Goal: Information Seeking & Learning: Learn about a topic

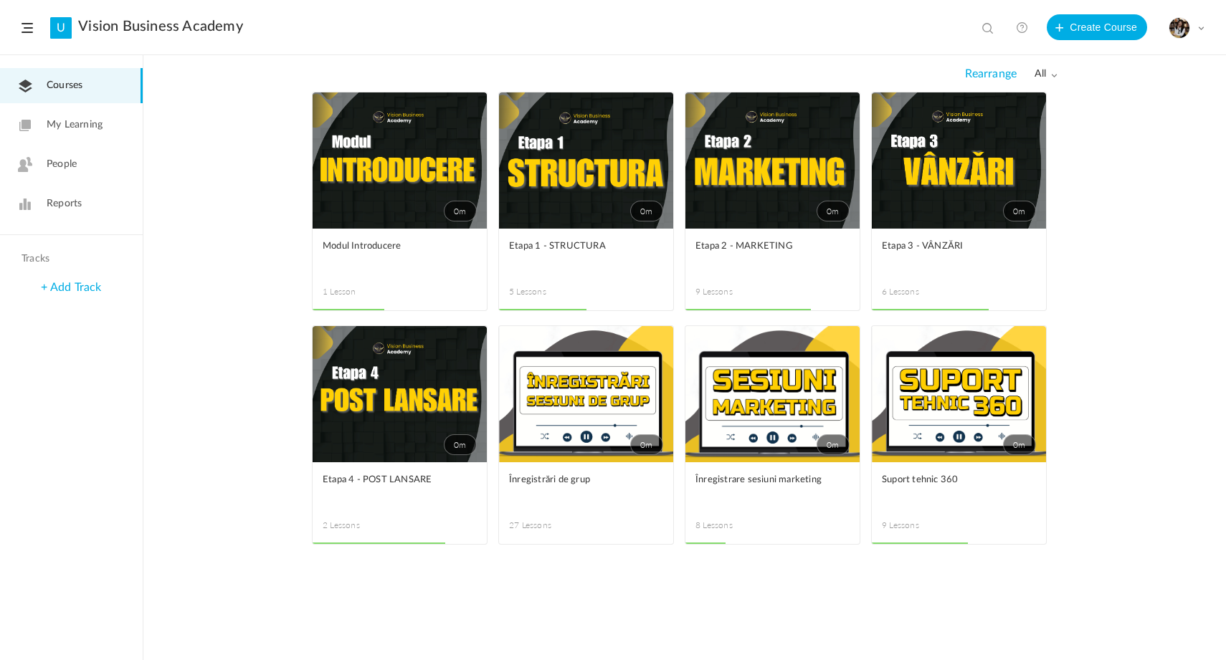
click at [107, 126] on link "My Learning" at bounding box center [71, 125] width 143 height 35
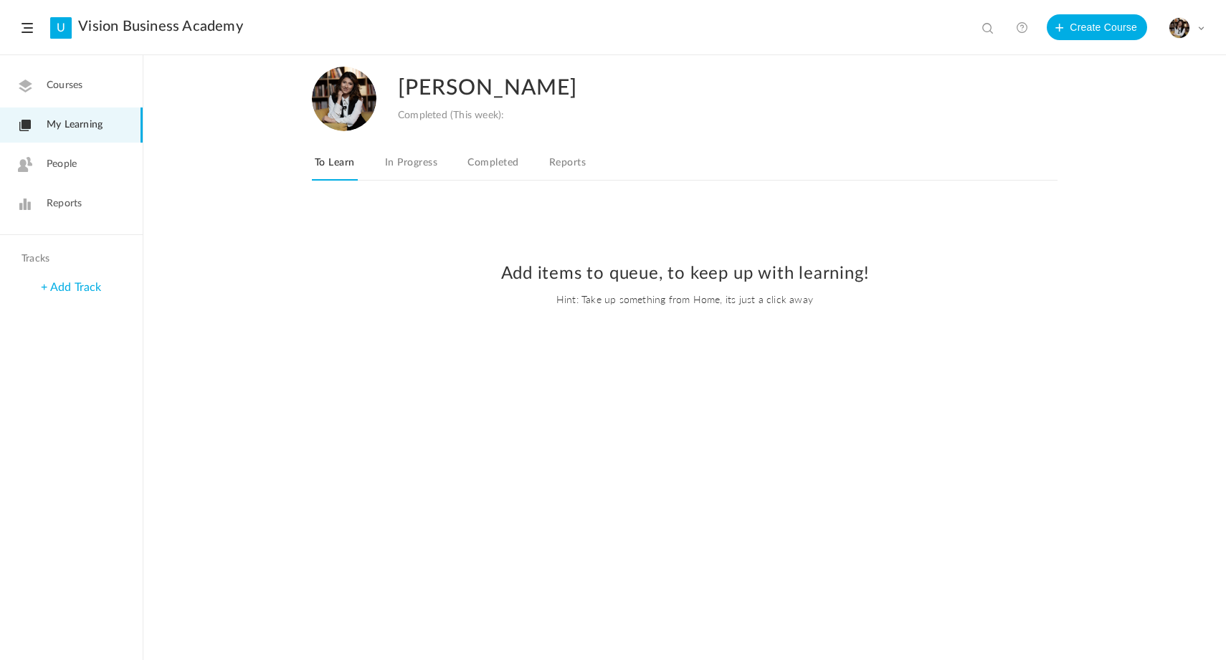
click at [72, 98] on link "Courses" at bounding box center [71, 85] width 143 height 35
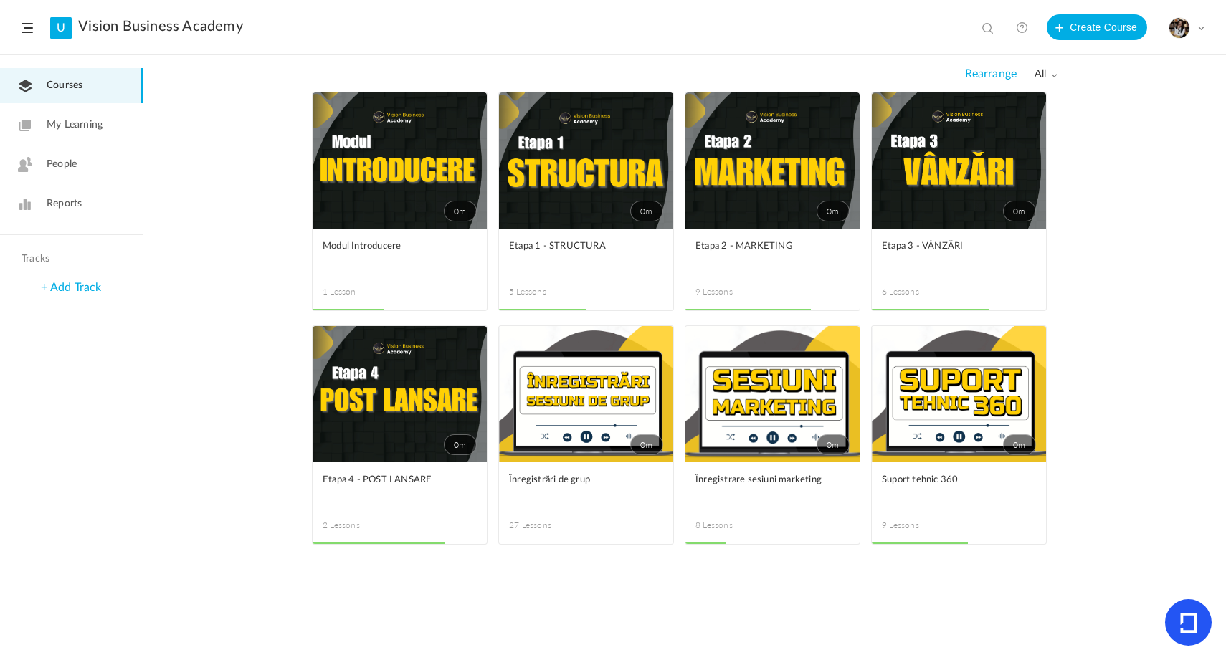
click at [814, 162] on link "0m" at bounding box center [773, 161] width 174 height 136
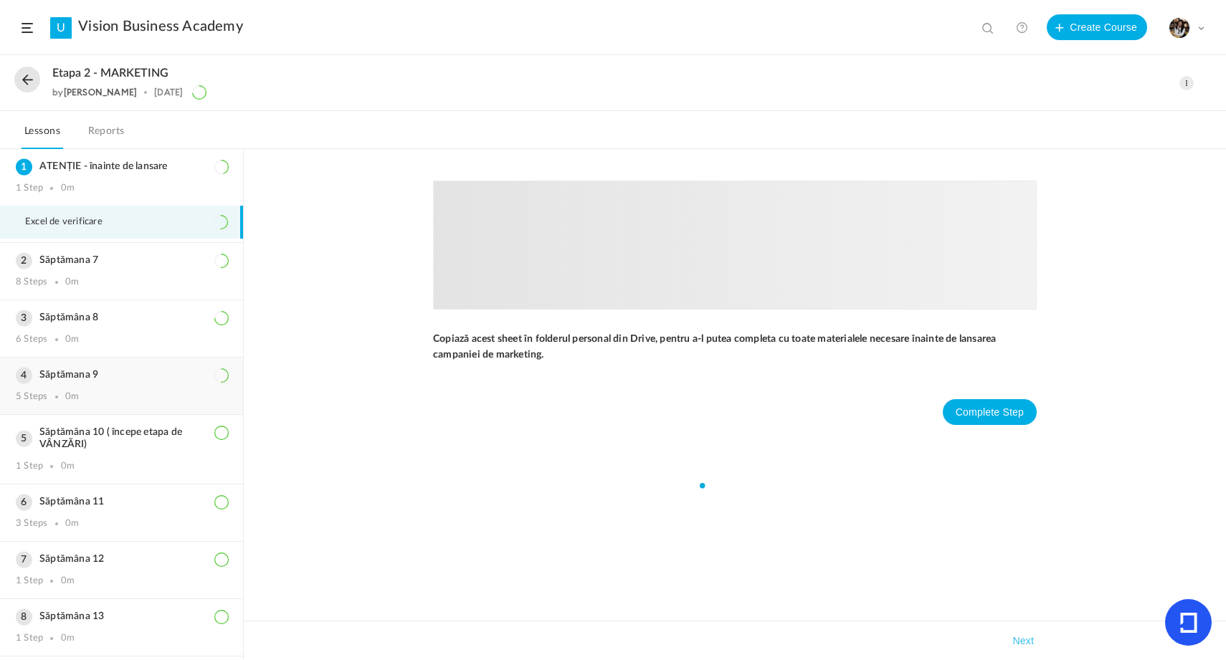
scroll to position [54, 0]
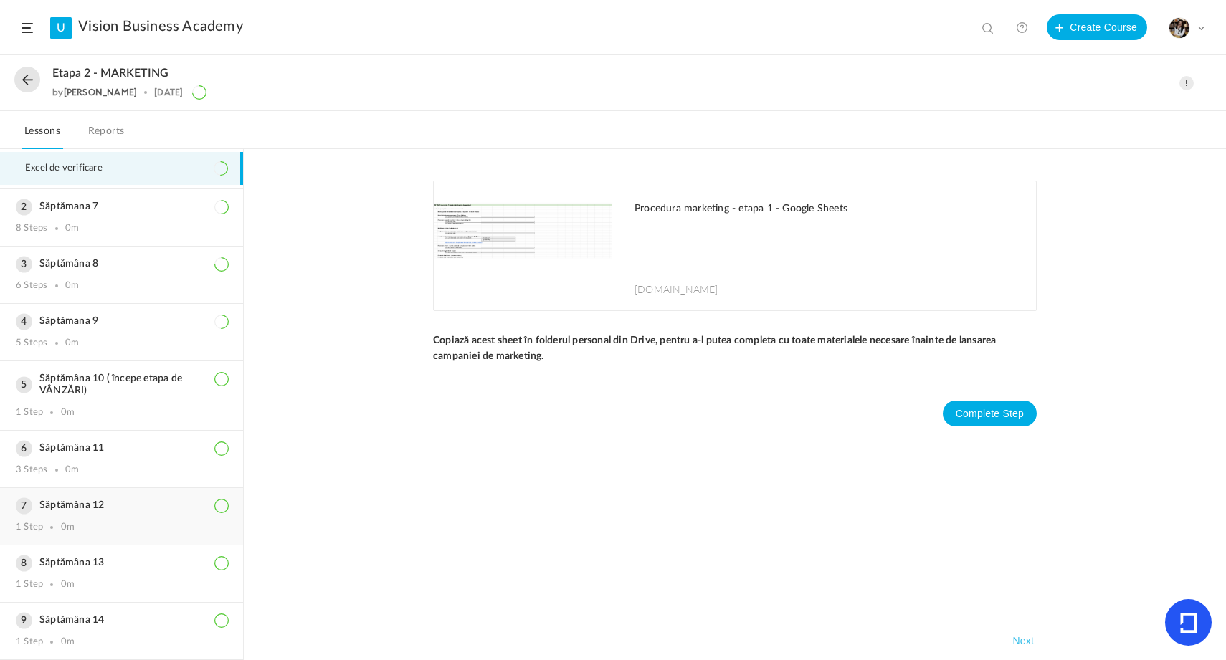
click at [101, 510] on h3 "Săptămâna 12" at bounding box center [122, 506] width 212 height 12
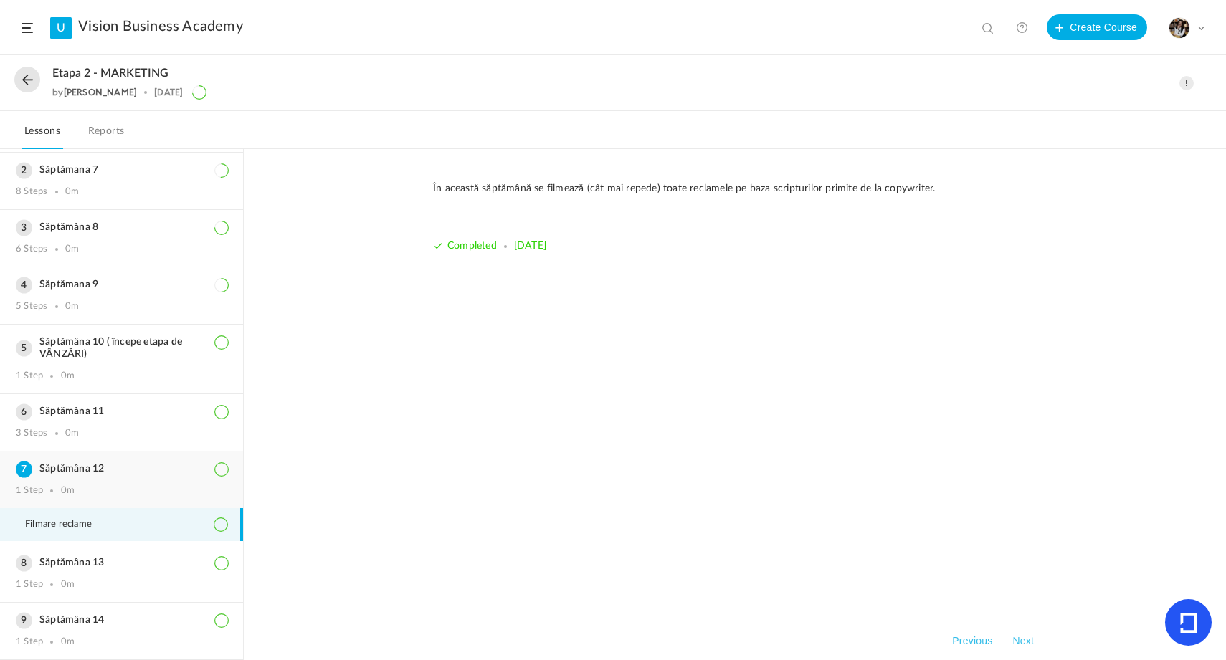
click at [127, 465] on h3 "Săptămâna 12" at bounding box center [122, 469] width 212 height 12
click at [157, 402] on div "Săptămâna 11 3 Steps 0m" at bounding box center [121, 422] width 243 height 57
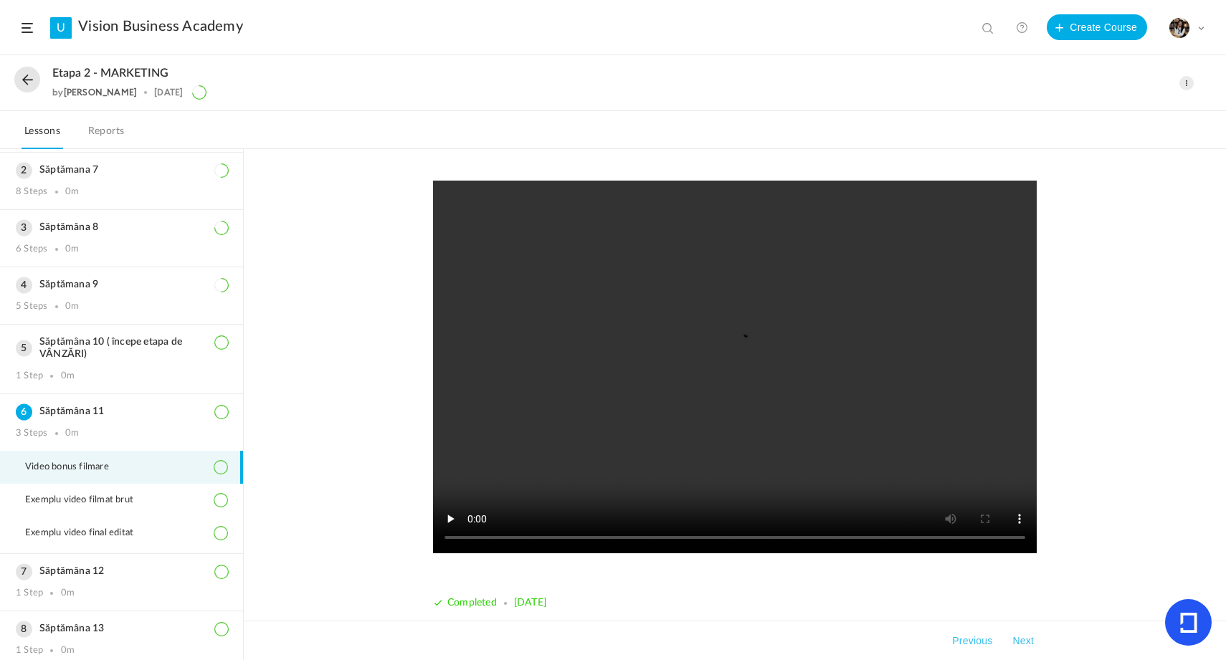
scroll to position [10, 0]
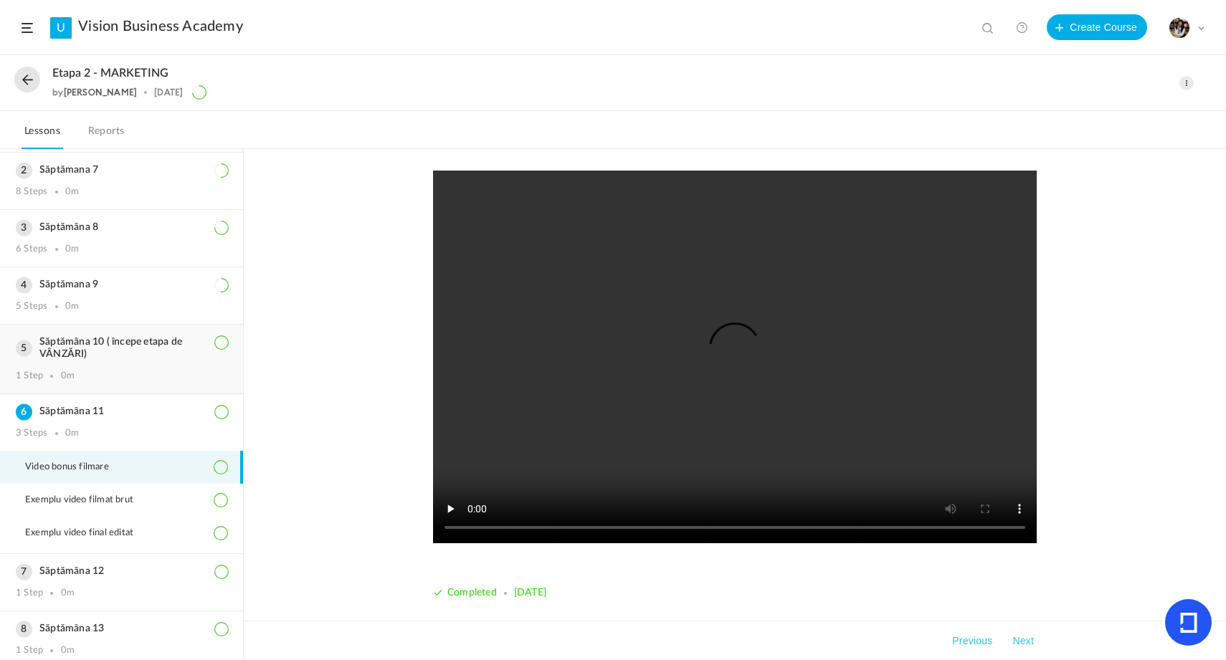
click at [128, 352] on h3 "Săptămâna 10 ( începe etapa de VÂNZĂRI)" at bounding box center [122, 348] width 212 height 24
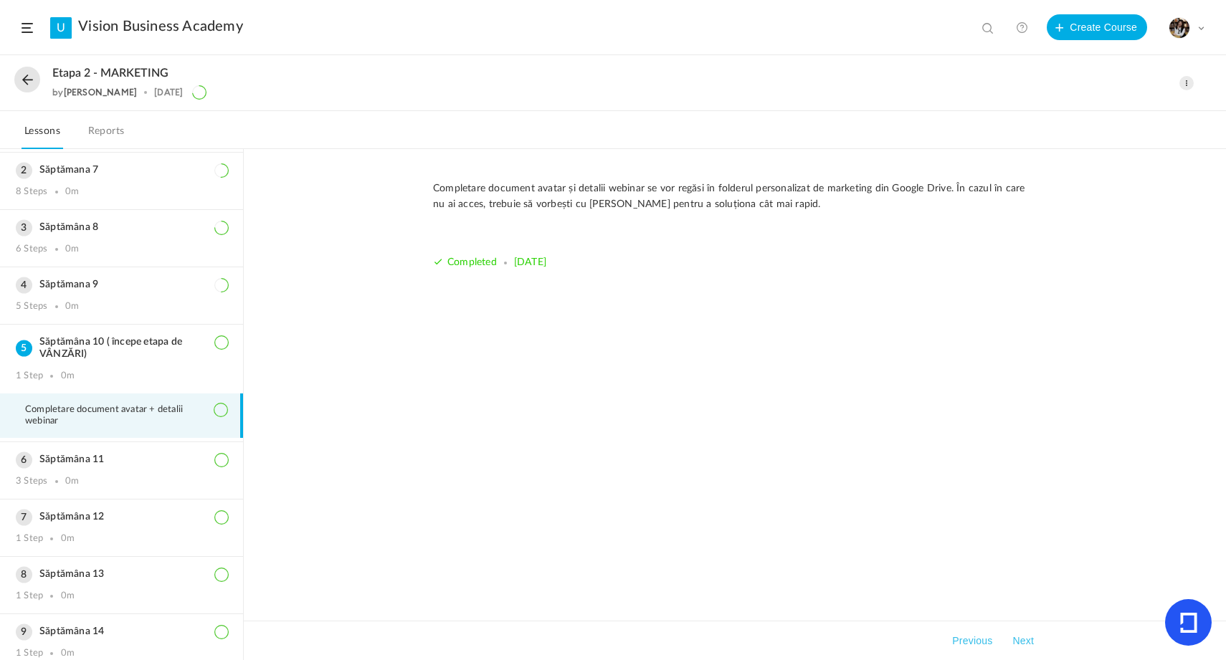
click at [29, 72] on button at bounding box center [27, 80] width 26 height 26
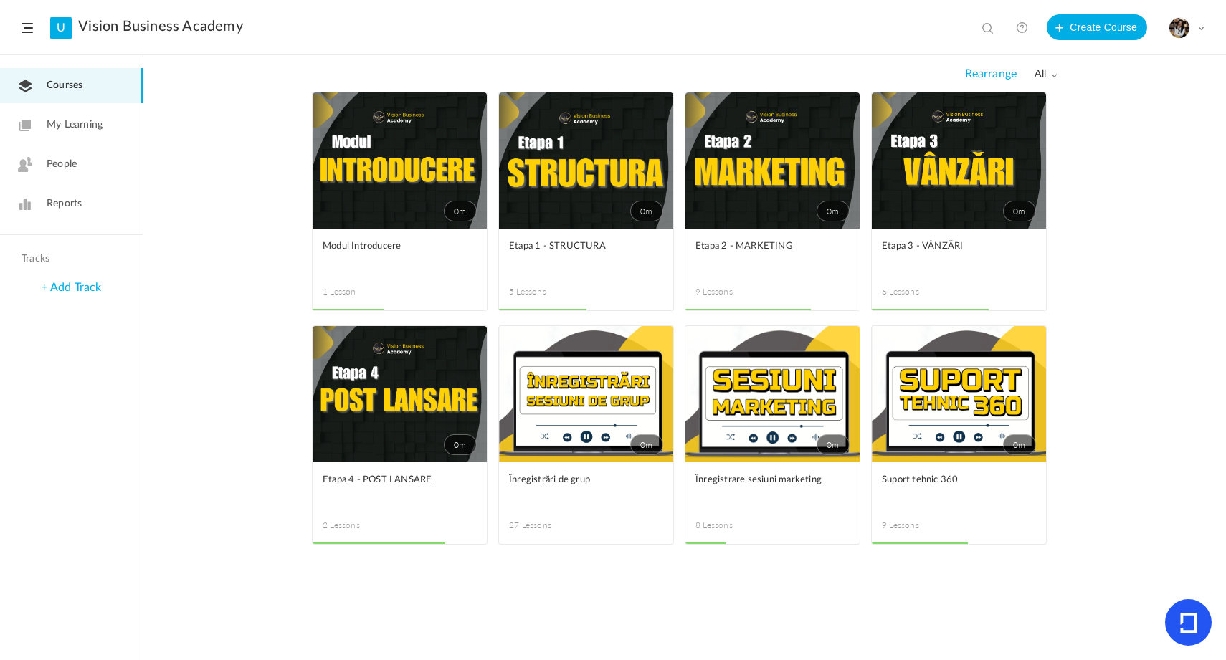
click at [379, 366] on link "0m" at bounding box center [400, 394] width 174 height 136
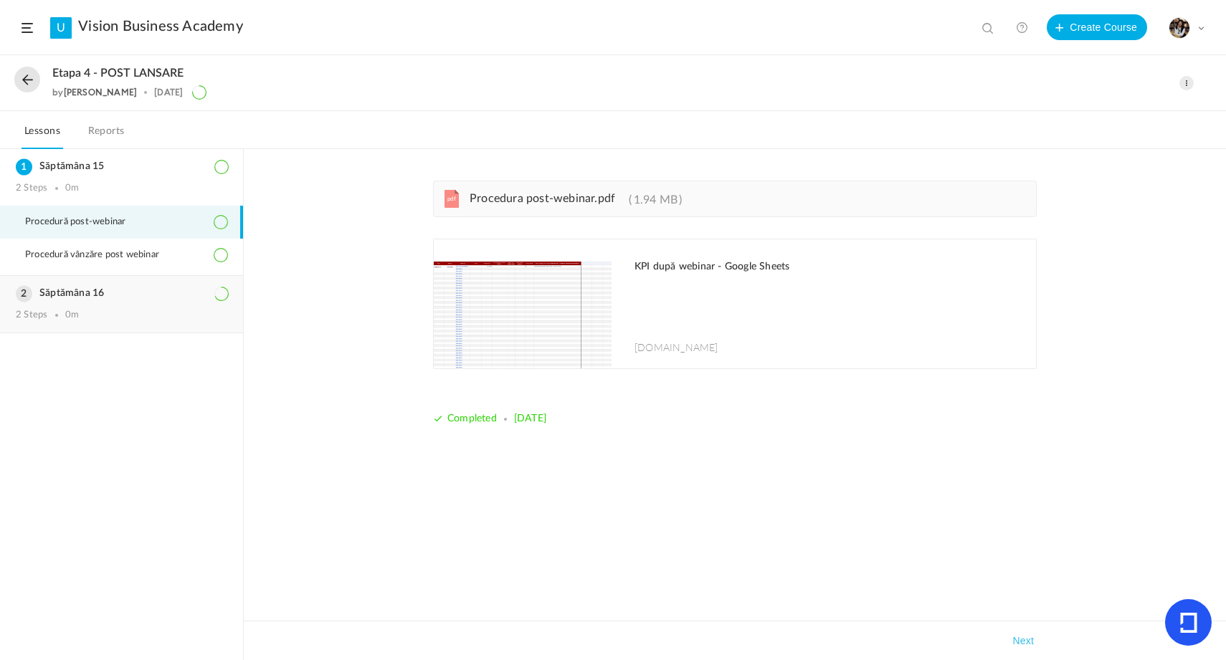
click at [136, 298] on h3 "Săptămâna 16" at bounding box center [122, 294] width 212 height 12
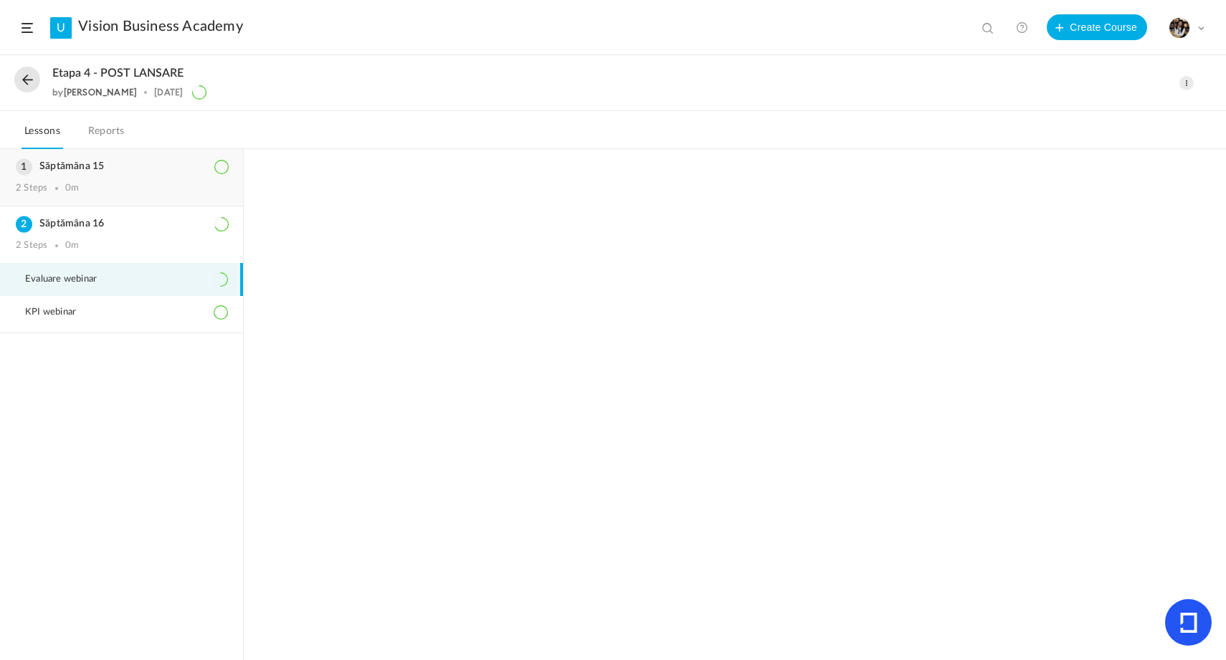
click at [150, 162] on h3 "Săptămâna 15" at bounding box center [122, 167] width 212 height 12
click at [158, 179] on div "Săptămâna 15 2 Steps 0m" at bounding box center [121, 177] width 243 height 57
click at [124, 176] on div "Săptămâna 15 2 Steps 0m" at bounding box center [121, 177] width 243 height 57
click at [64, 495] on ol "Săptămâna 15 2 Steps 0m Săptămâna 16 2 Steps 0m Evaluare webinar KPI webinar" at bounding box center [121, 404] width 243 height 511
click at [127, 214] on div "Săptămâna 16 2 Steps 0m" at bounding box center [121, 238] width 243 height 57
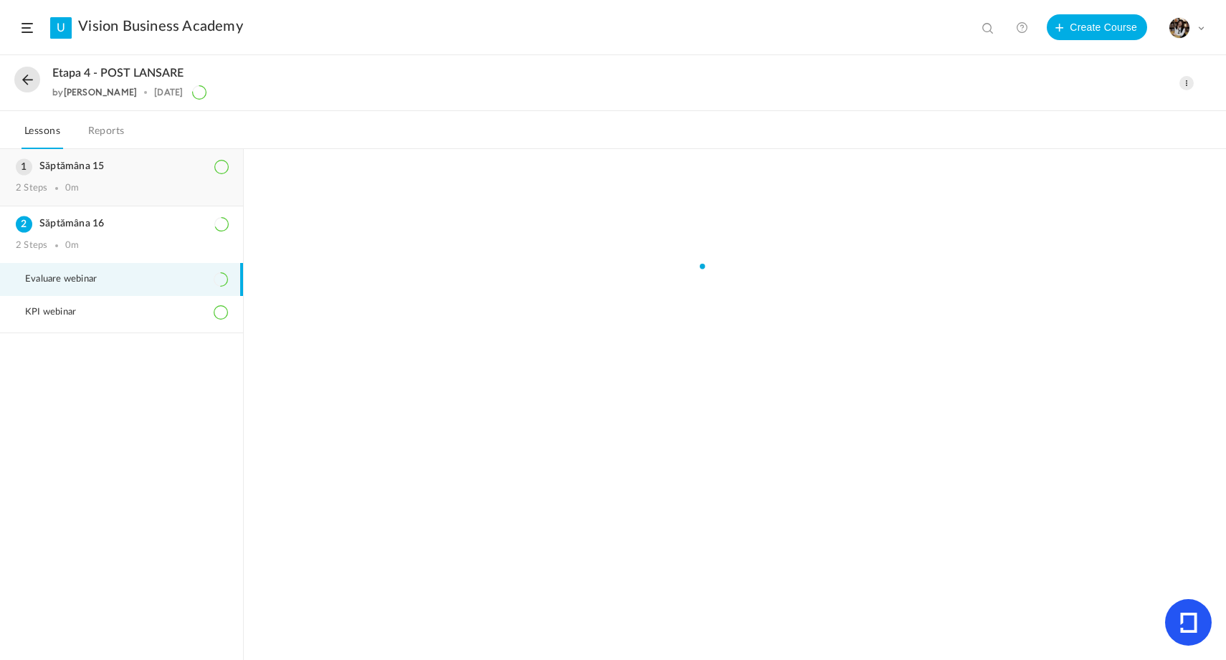
click at [113, 179] on div "Săptămâna 15 2 Steps 0m" at bounding box center [121, 177] width 243 height 57
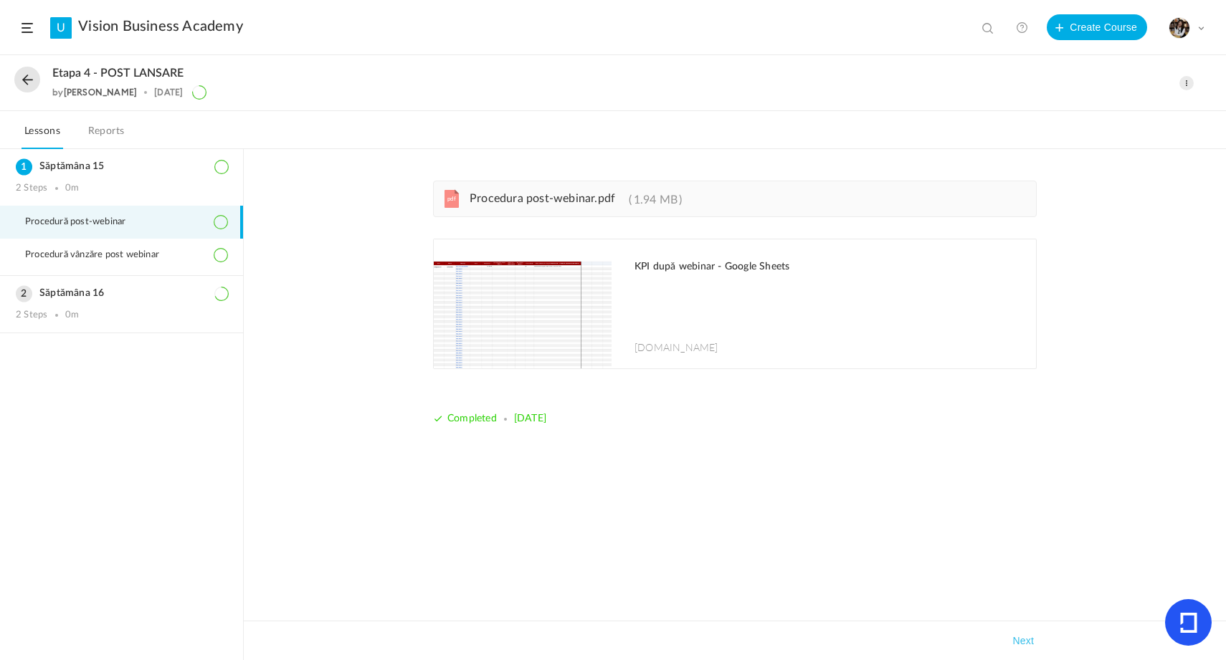
click at [553, 206] on link "pdf Procedura post-webinar.pdf 1.94 MB" at bounding box center [570, 201] width 223 height 11
click at [19, 77] on button at bounding box center [27, 80] width 26 height 26
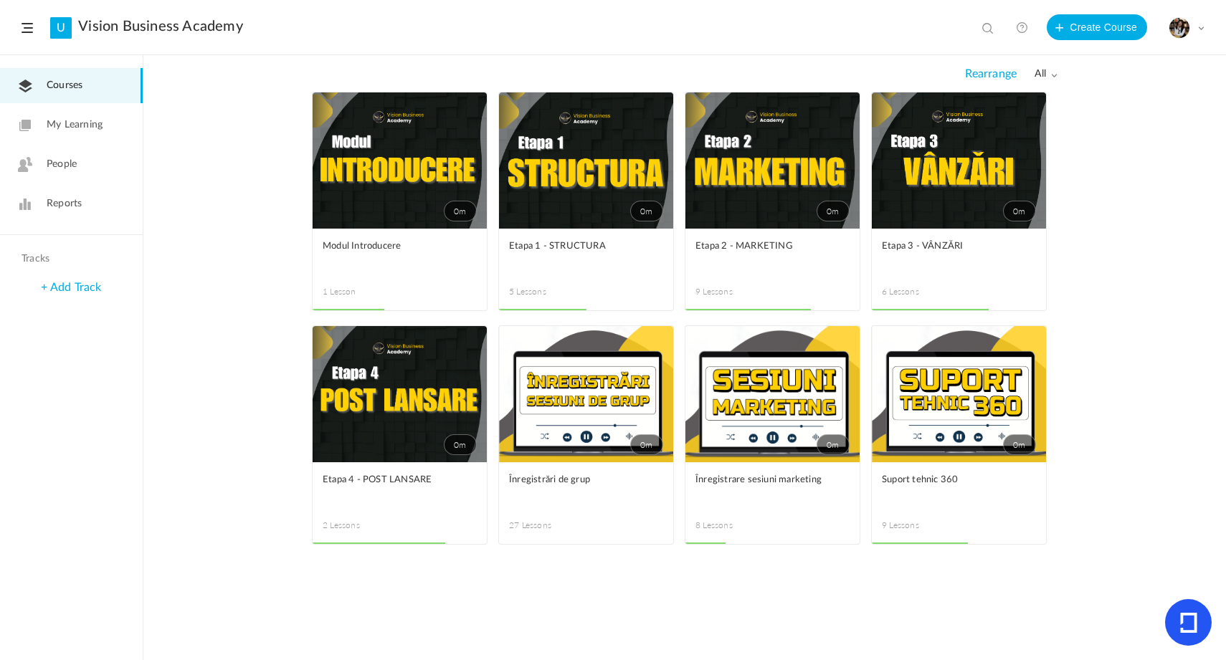
click at [967, 151] on link "0m" at bounding box center [959, 161] width 174 height 136
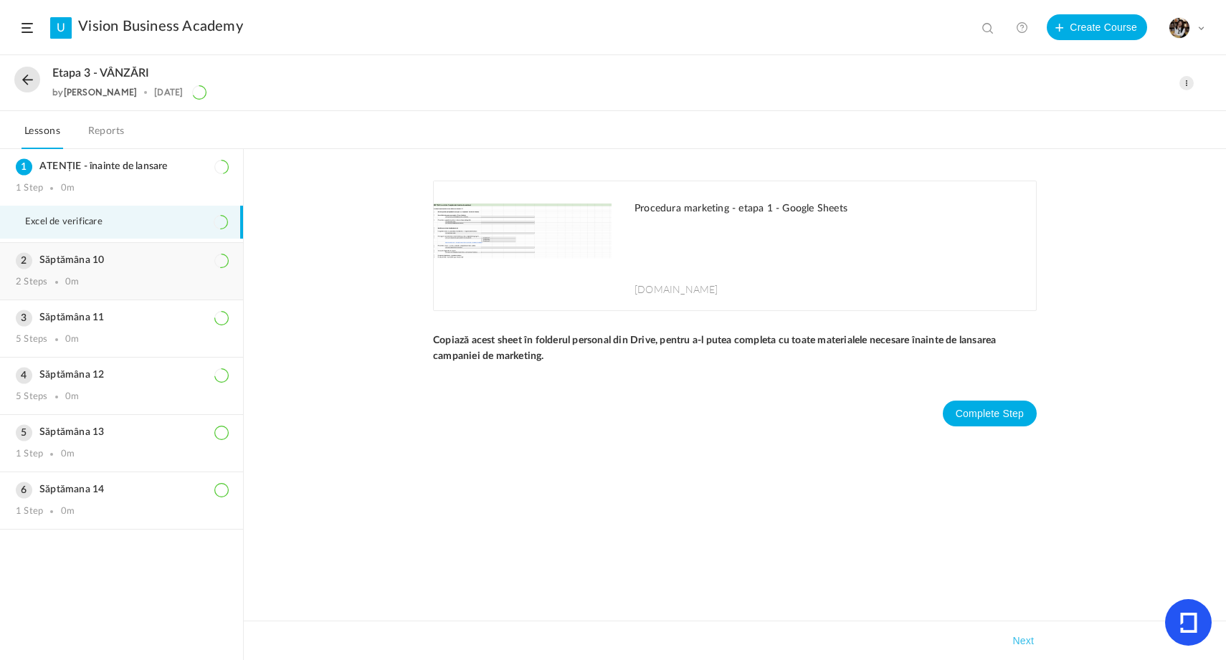
click at [75, 261] on h3 "Săptămâna 10" at bounding box center [122, 261] width 212 height 12
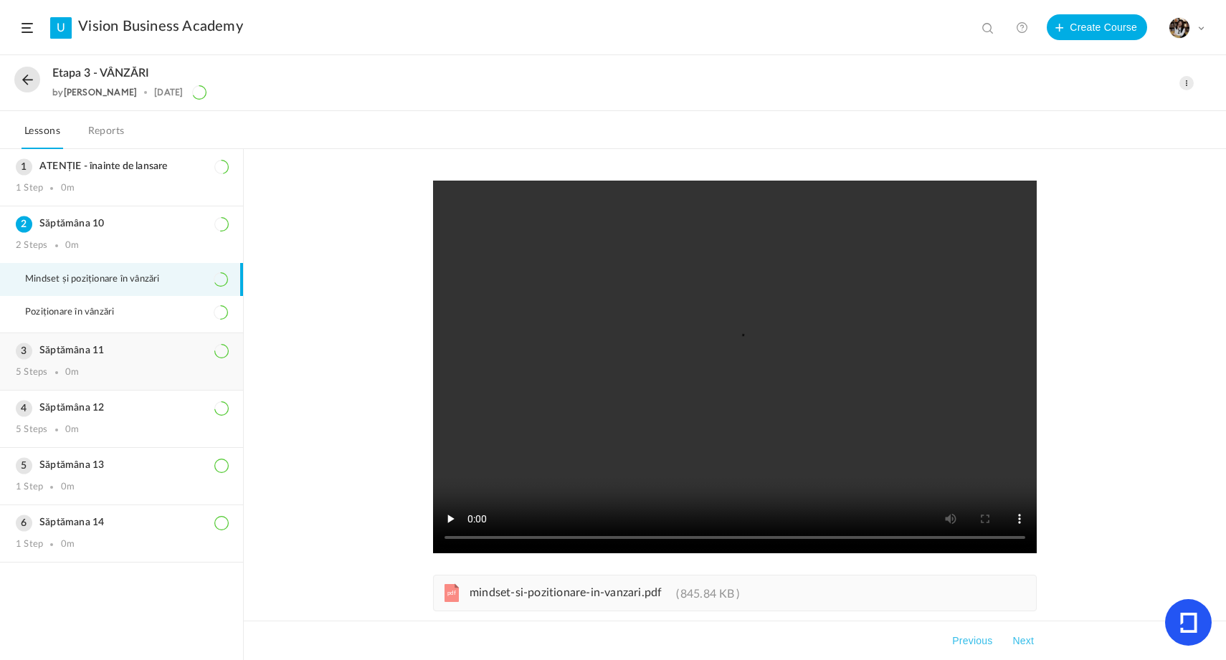
click at [125, 359] on div "Săptămâna 11 5 Steps 0m" at bounding box center [121, 361] width 243 height 57
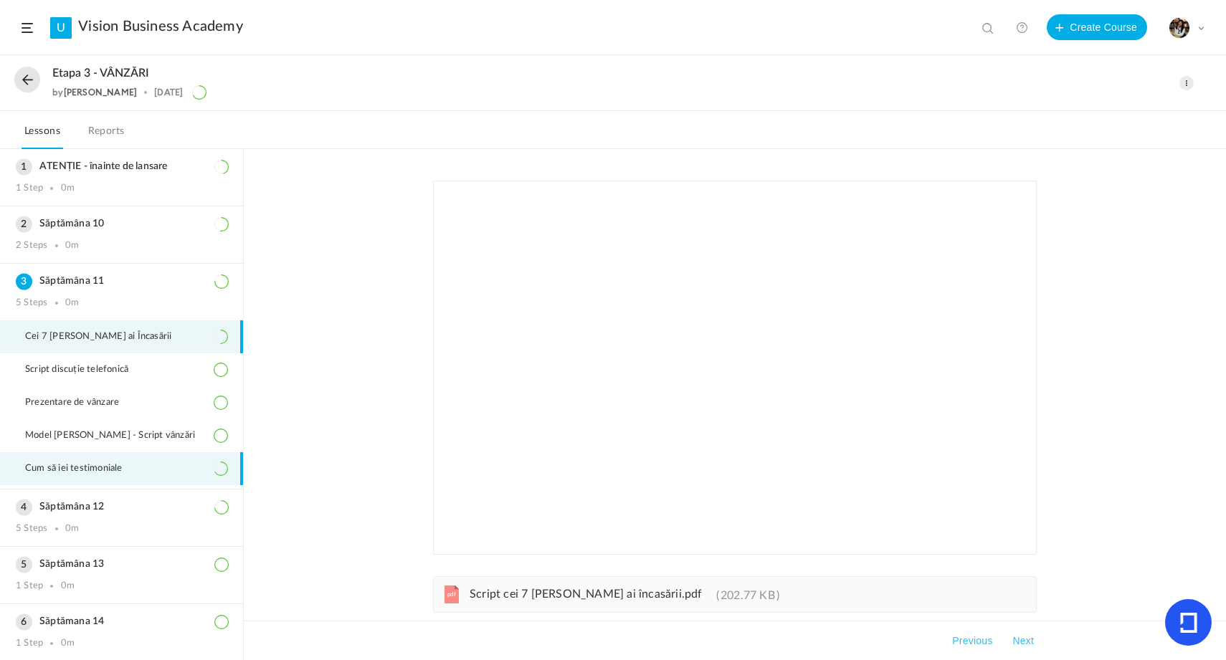
scroll to position [1, 0]
click at [97, 496] on div "Săptămâna 12 5 Steps 0m" at bounding box center [121, 516] width 243 height 57
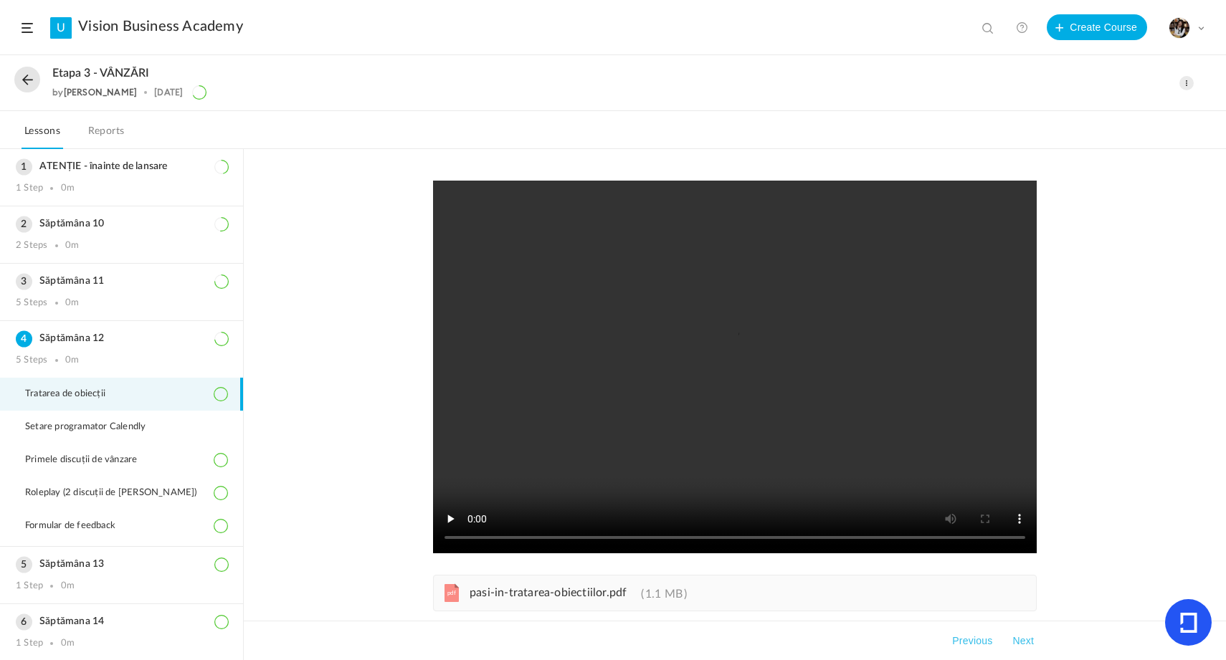
scroll to position [1, 0]
click at [116, 568] on h3 "Săptămâna 13" at bounding box center [122, 563] width 212 height 12
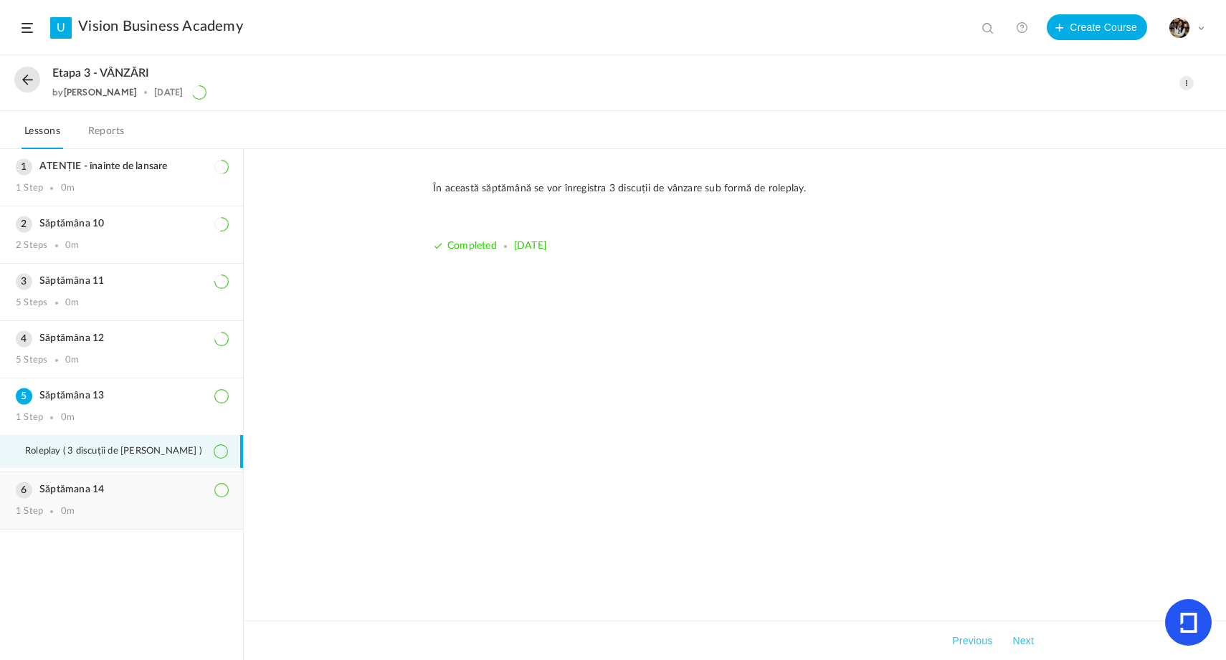
click at [126, 490] on h3 "Săptămana 14" at bounding box center [122, 490] width 212 height 12
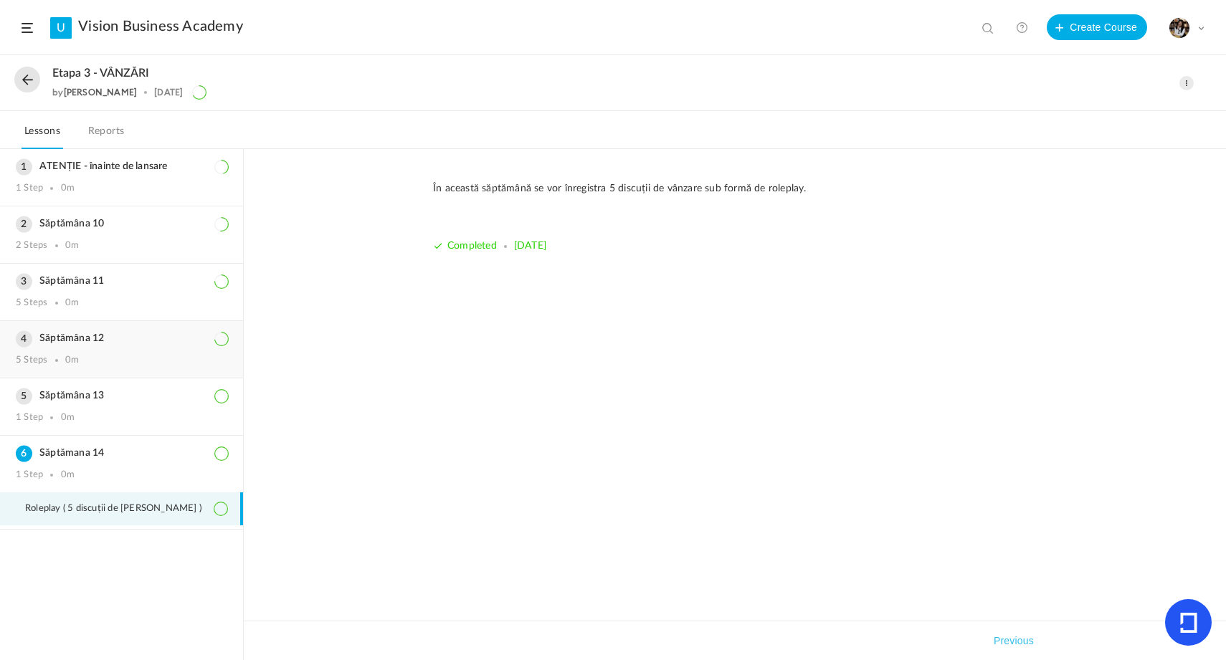
click at [138, 348] on div "Săptămâna 12 5 Steps 0m" at bounding box center [121, 349] width 243 height 57
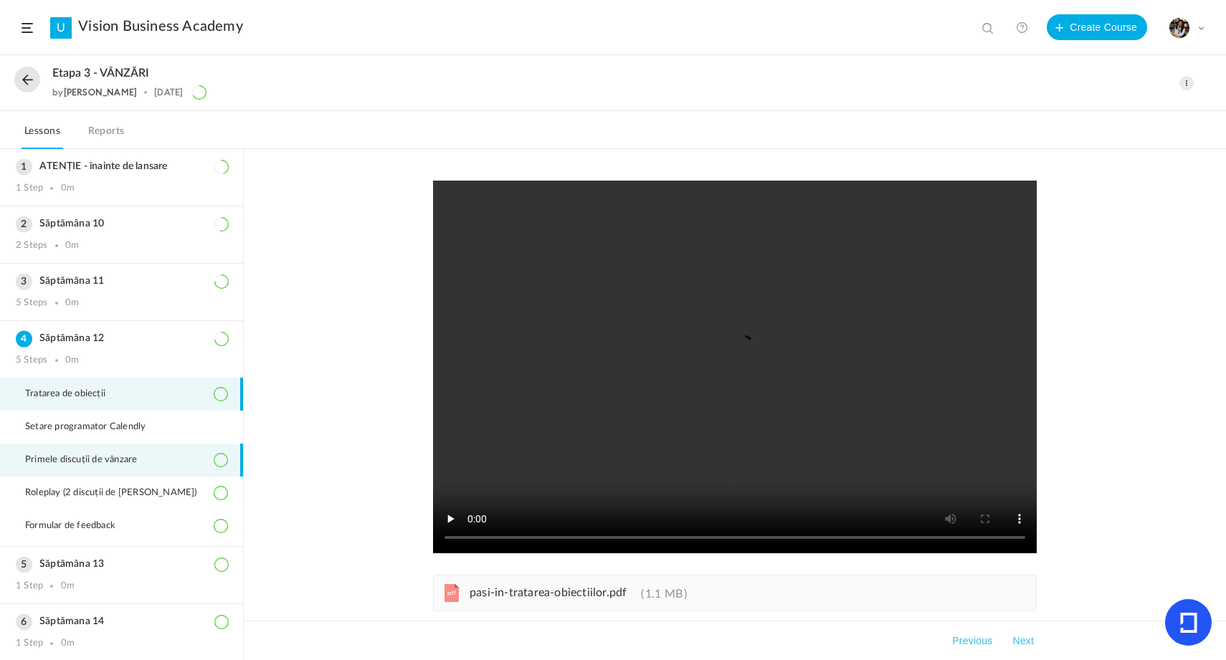
click at [118, 458] on span "Primele discuții de vânzare" at bounding box center [90, 460] width 130 height 11
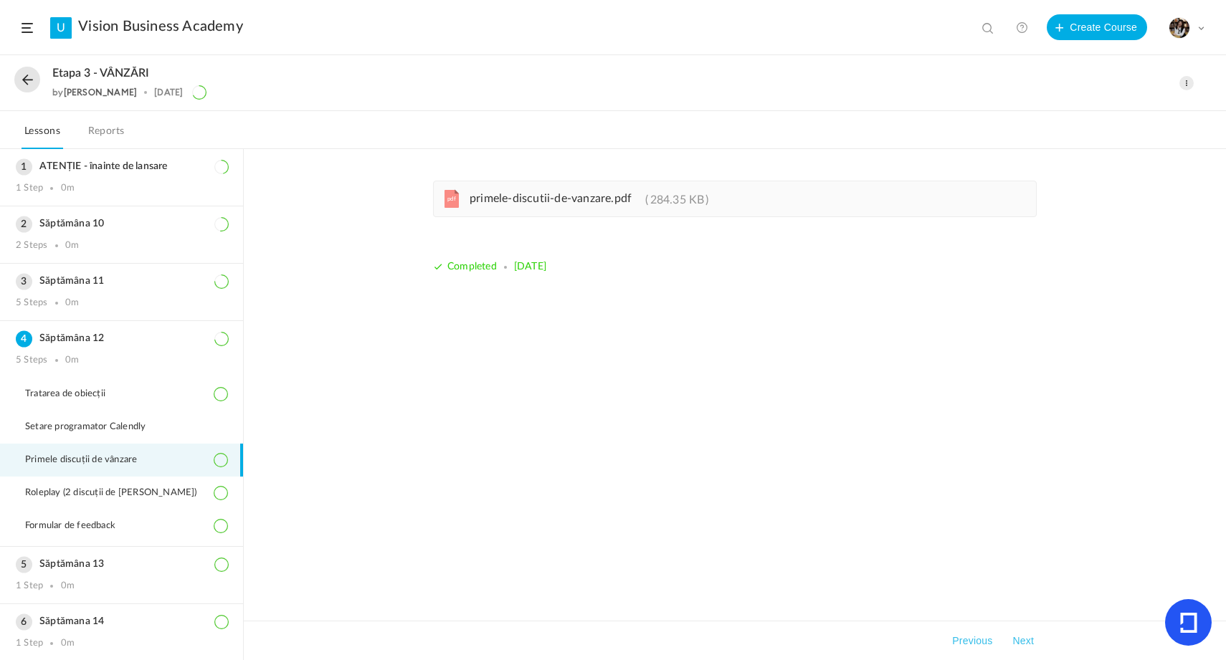
click at [503, 204] on span "primele-discutii-de-vanzare.pdf" at bounding box center [551, 198] width 162 height 11
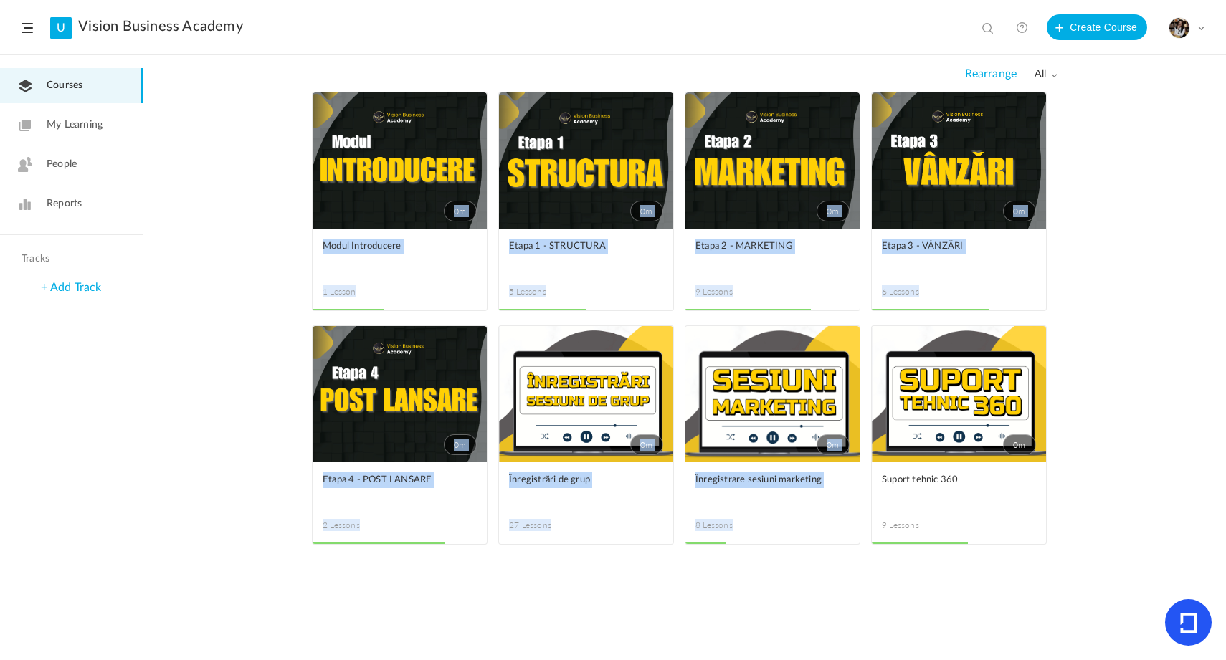
drag, startPoint x: 294, startPoint y: 315, endPoint x: 866, endPoint y: 446, distance: 587.1
click at [869, 446] on div "0m Edit Delete Move to draft Remove Progress Modul Introducere 1 Lesson This co…" at bounding box center [684, 376] width 1083 height 569
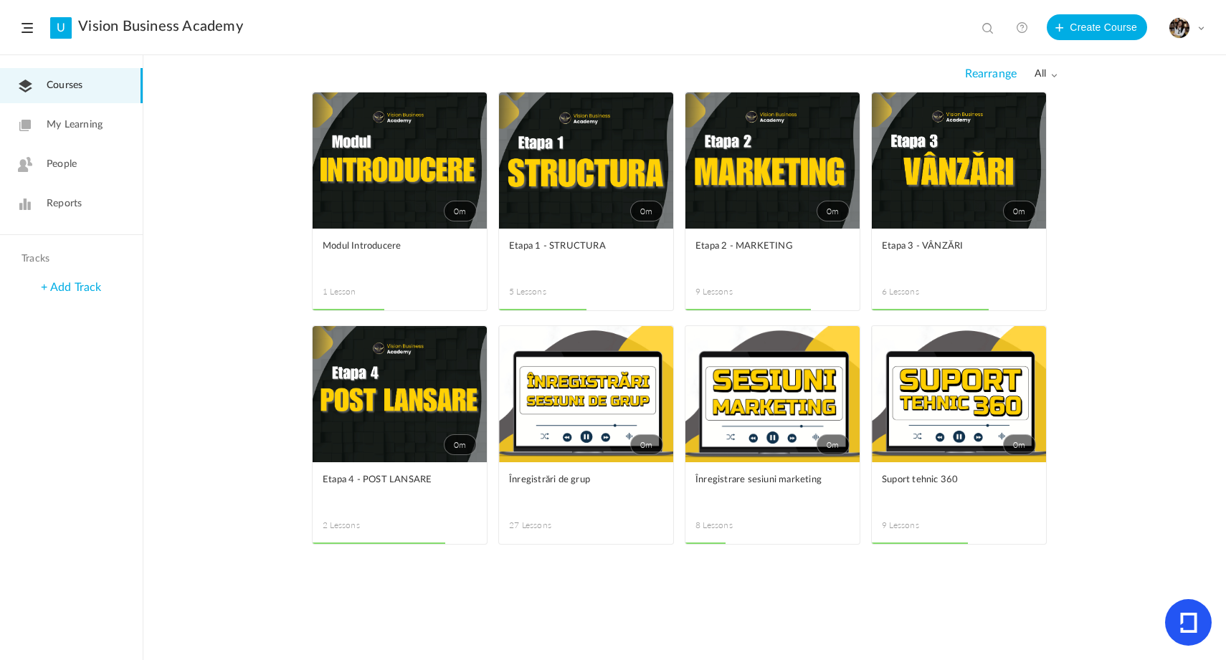
click at [162, 275] on div "0m Edit Delete Move to draft Remove Progress Modul Introducere 1 Lesson This co…" at bounding box center [684, 376] width 1083 height 569
